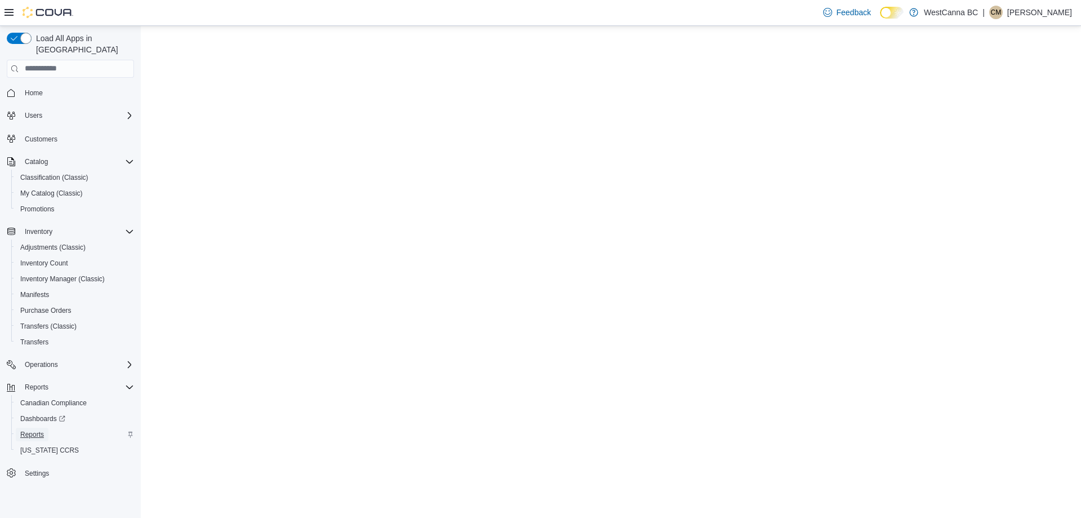
click at [26, 430] on span "Reports" at bounding box center [32, 434] width 24 height 9
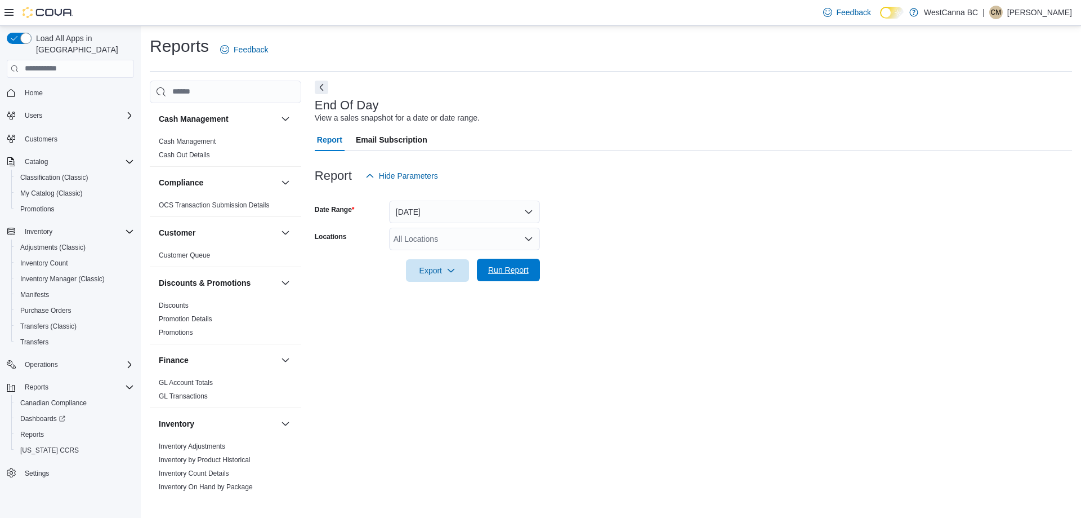
click at [504, 260] on span "Run Report" at bounding box center [509, 269] width 50 height 23
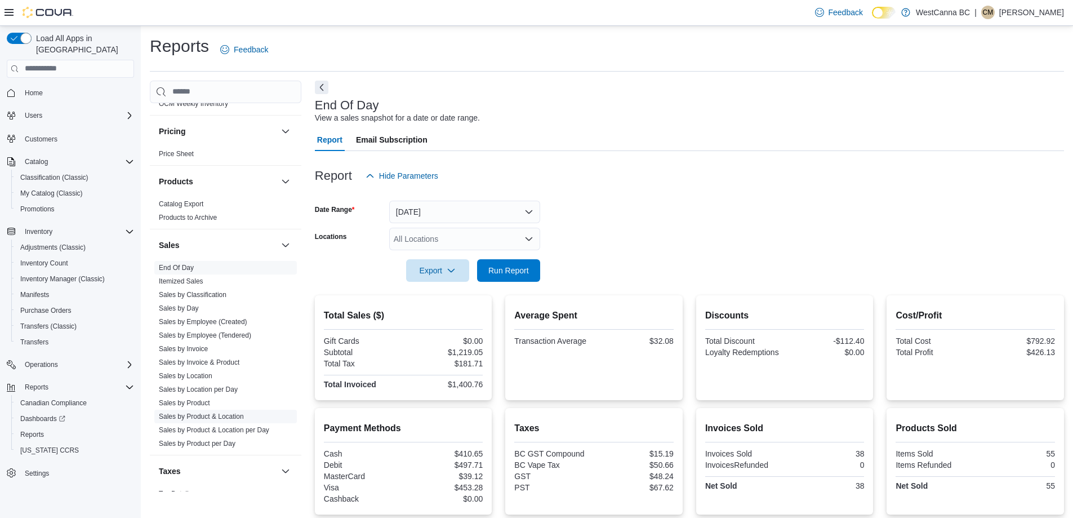
scroll to position [619, 0]
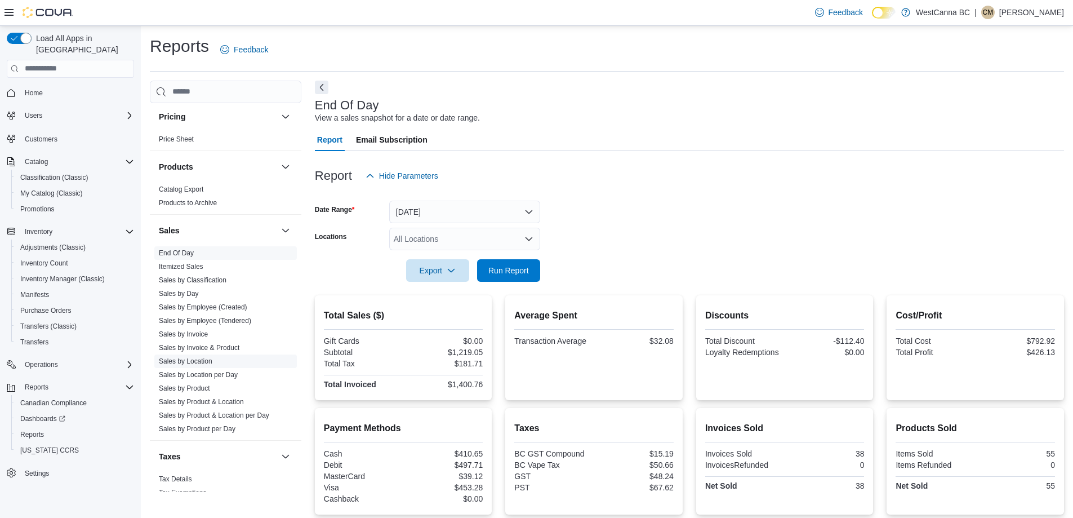
click at [199, 362] on link "Sales by Location" at bounding box center [185, 361] width 53 height 8
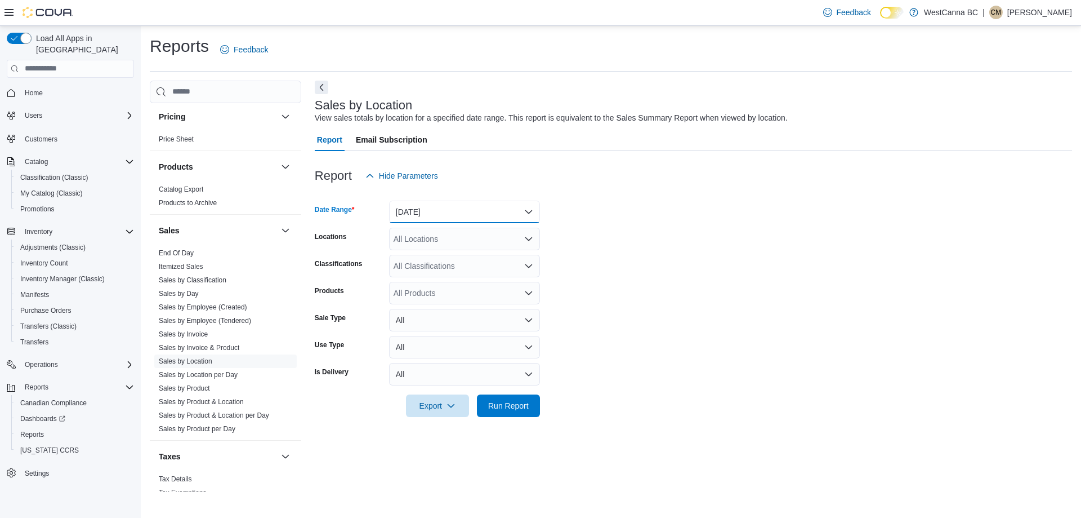
click at [487, 212] on button "[DATE]" at bounding box center [464, 211] width 151 height 23
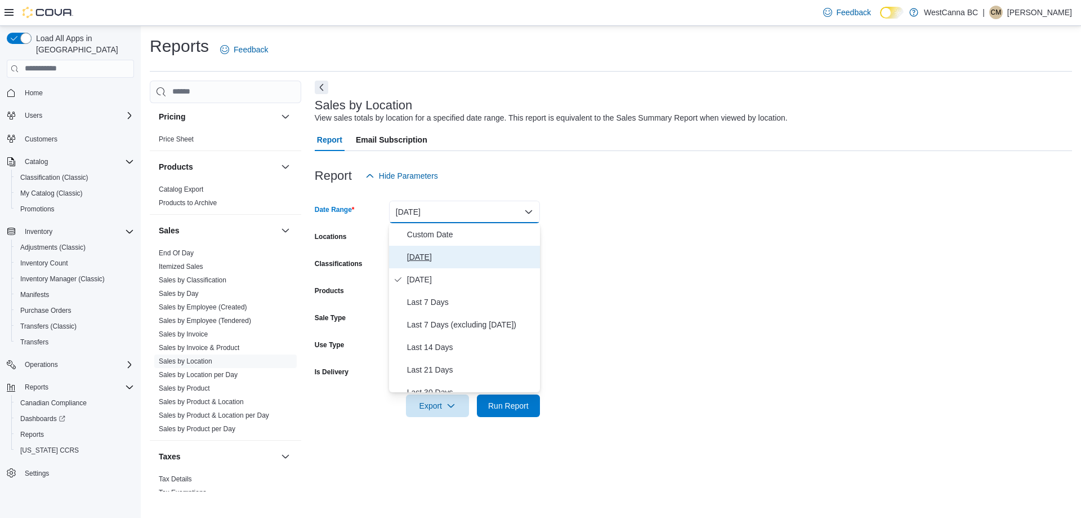
click at [453, 253] on span "[DATE]" at bounding box center [471, 257] width 128 height 14
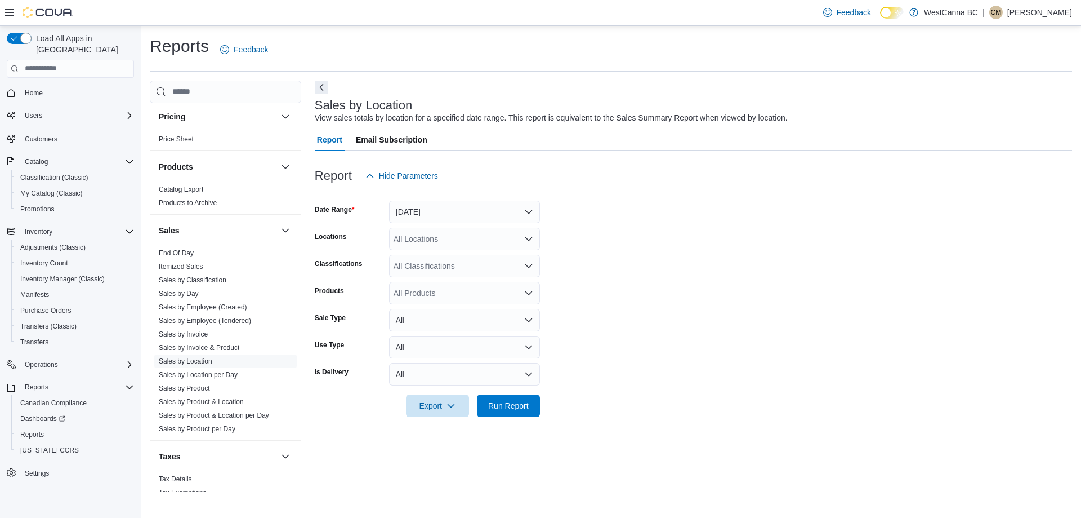
click at [636, 253] on form "Date Range [DATE] Locations All Locations Classifications All Classifications P…" at bounding box center [693, 302] width 757 height 230
click at [512, 407] on span "Run Report" at bounding box center [508, 404] width 41 height 11
